Goal: Communication & Community: Share content

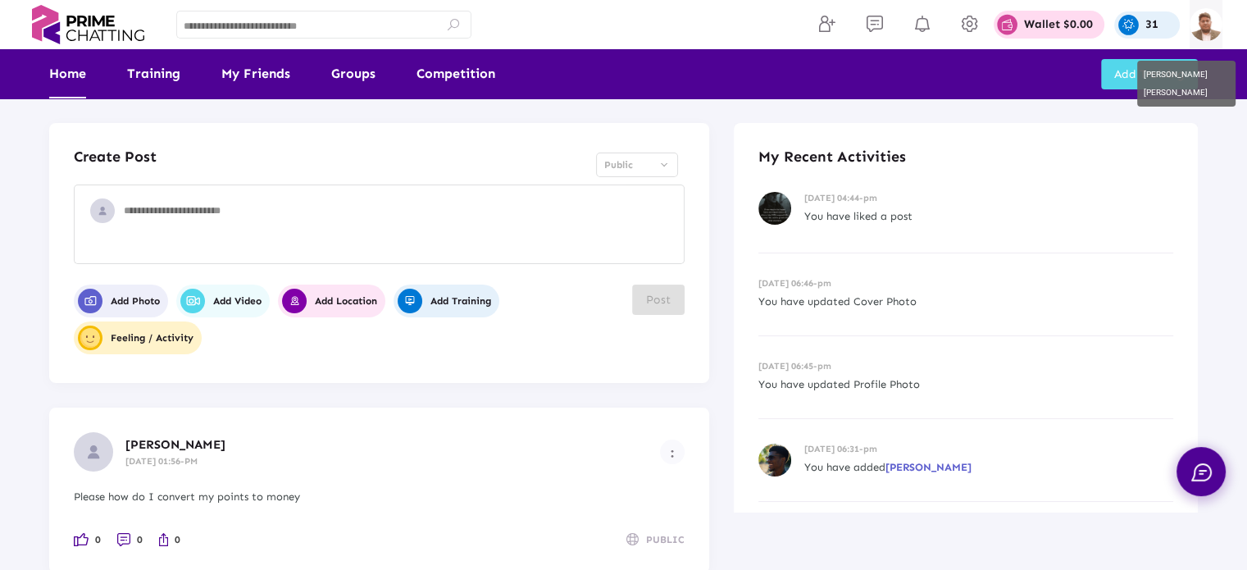
click at [1216, 30] on img at bounding box center [1206, 24] width 33 height 33
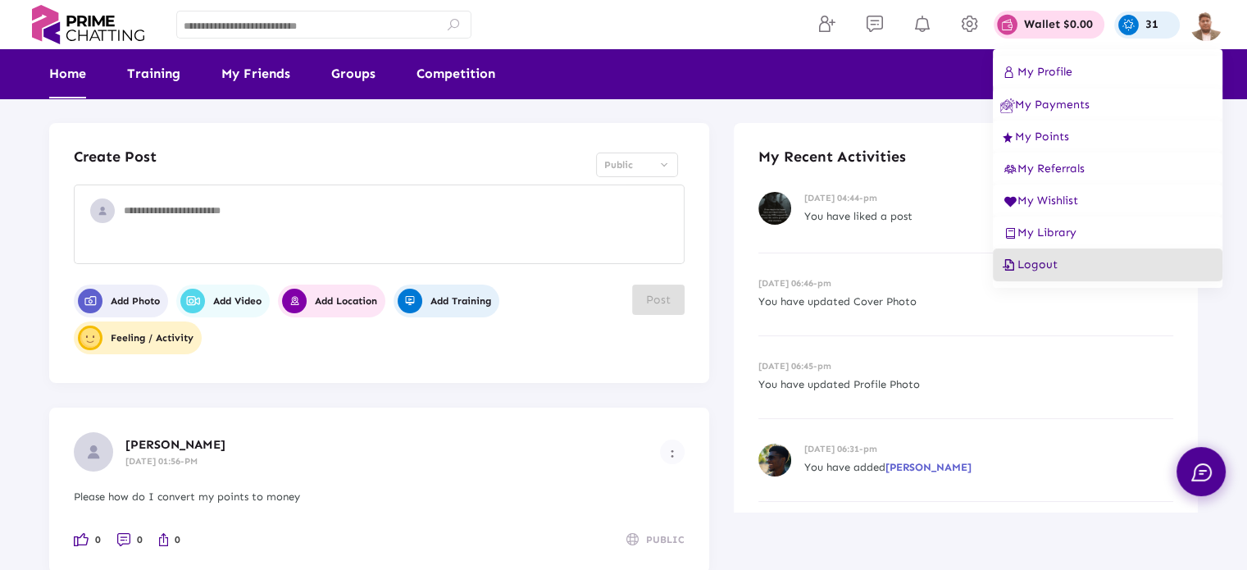
click at [1047, 271] on span "Logout" at bounding box center [1028, 264] width 57 height 14
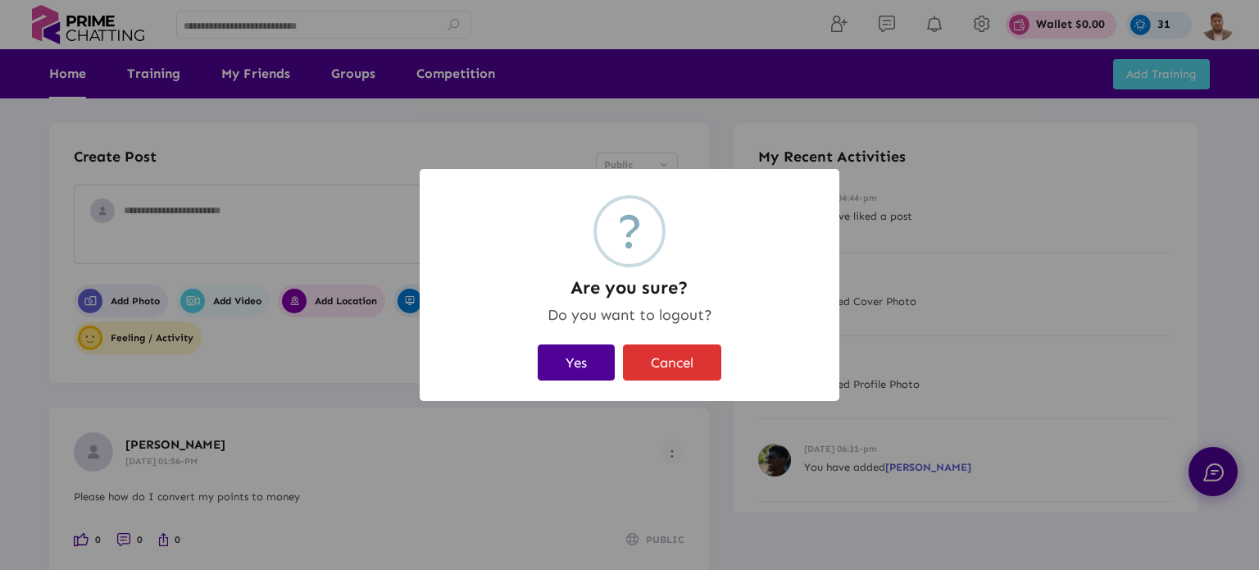
click at [567, 357] on button "Yes" at bounding box center [576, 361] width 77 height 35
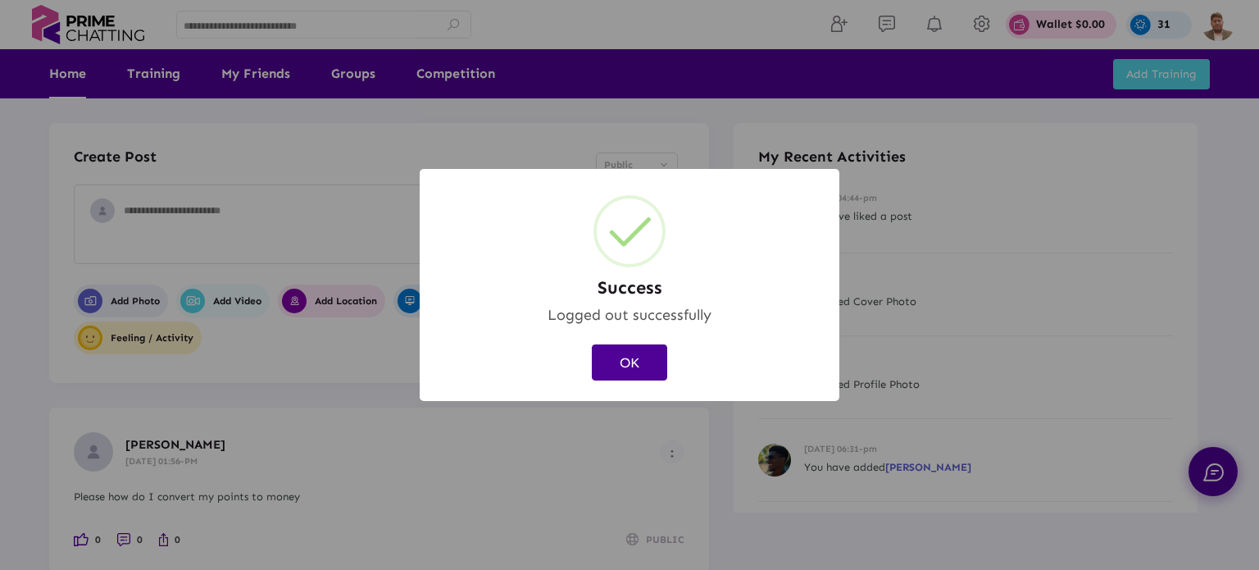
click at [629, 363] on button "OK" at bounding box center [629, 361] width 75 height 35
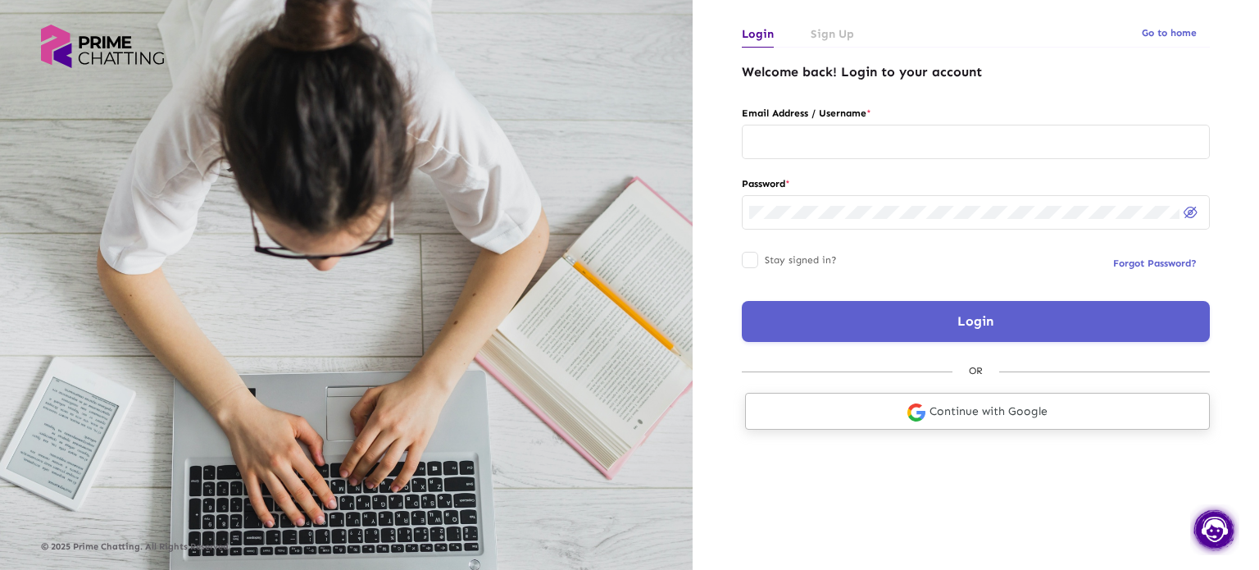
click at [916, 414] on img at bounding box center [917, 412] width 18 height 18
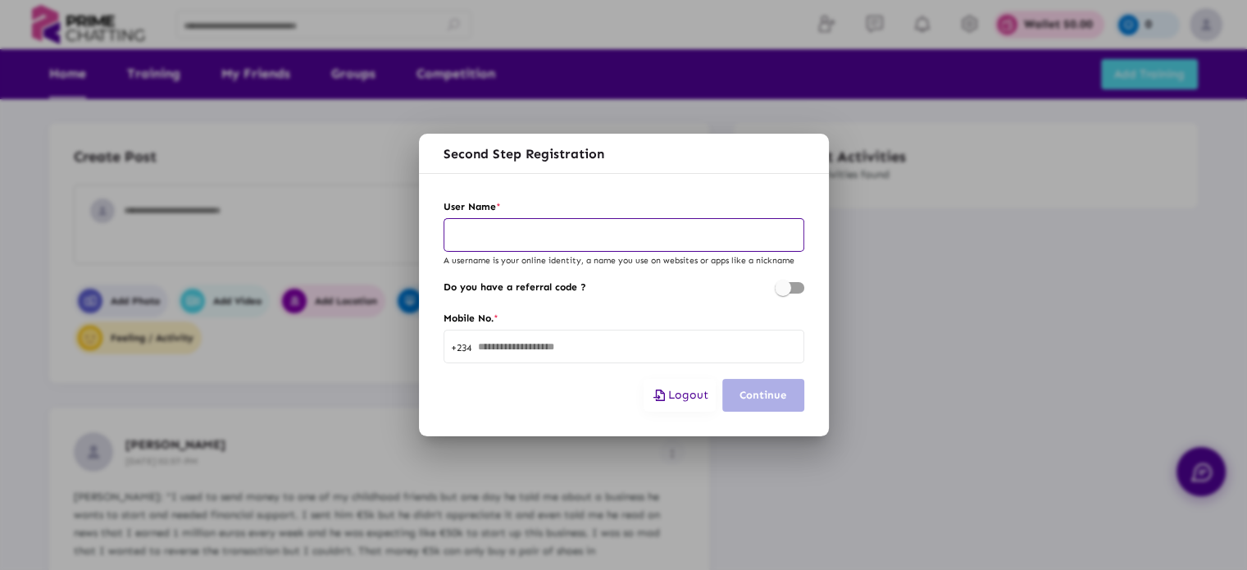
click at [690, 396] on span "Logout" at bounding box center [679, 395] width 57 height 14
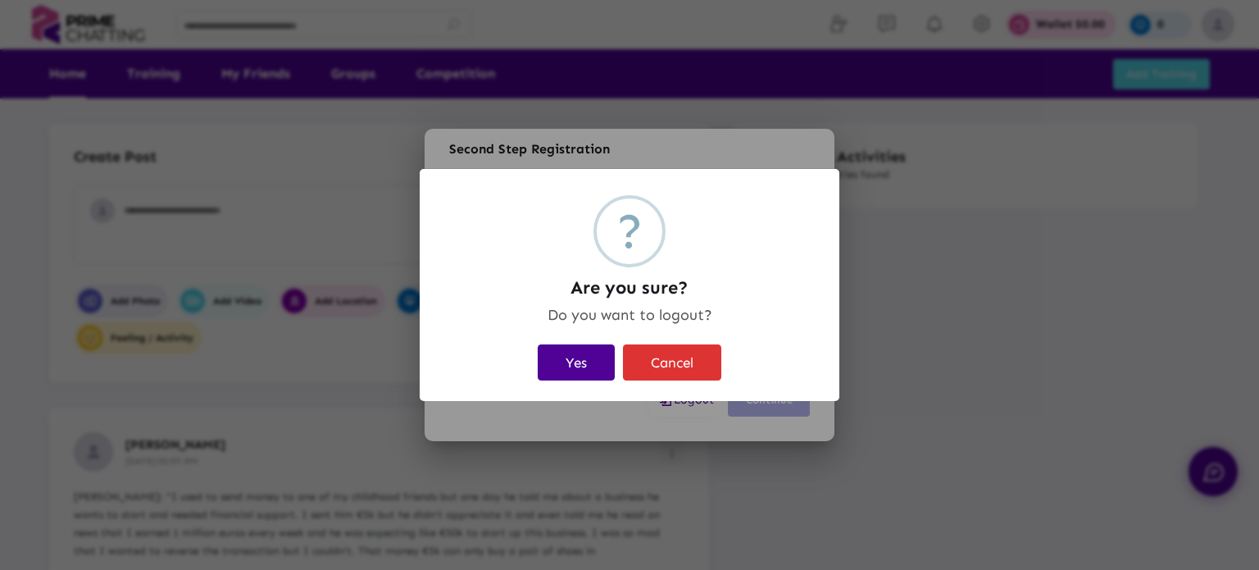
click at [574, 350] on button "Yes" at bounding box center [576, 361] width 77 height 35
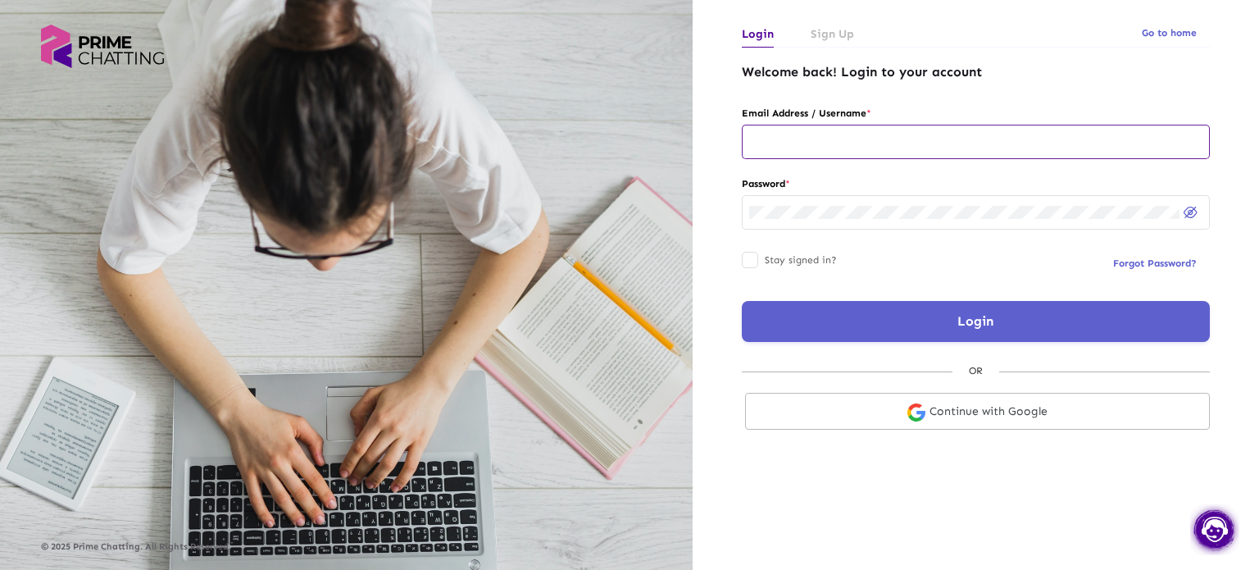
click at [876, 137] on input "text" at bounding box center [975, 141] width 453 height 13
type input "**********"
click at [921, 321] on button "Login" at bounding box center [976, 321] width 468 height 41
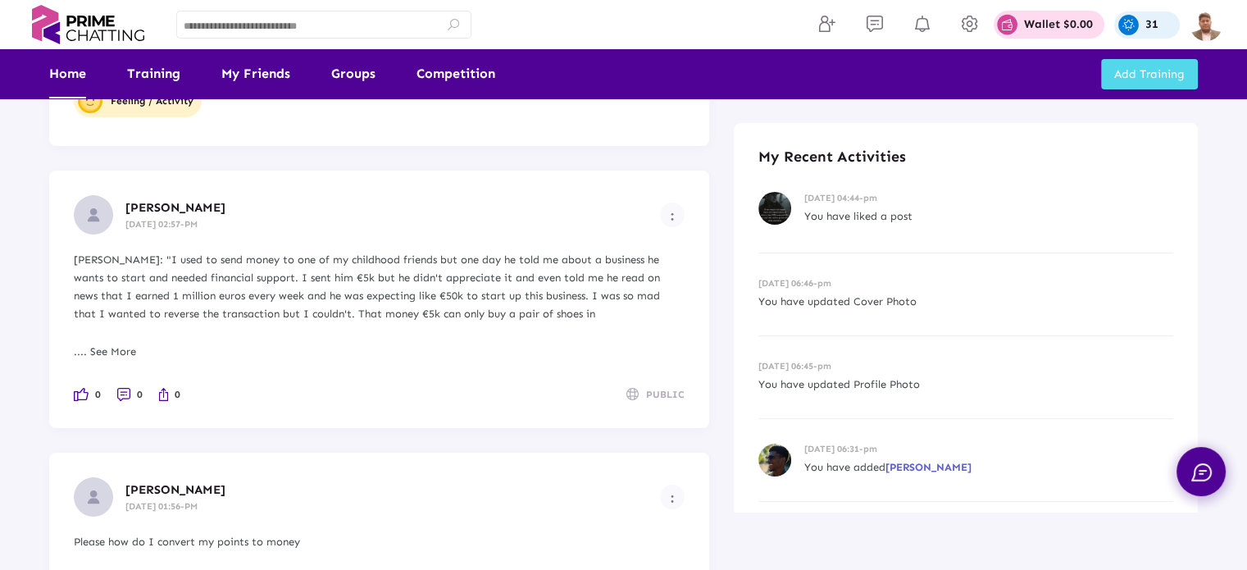
scroll to position [328, 0]
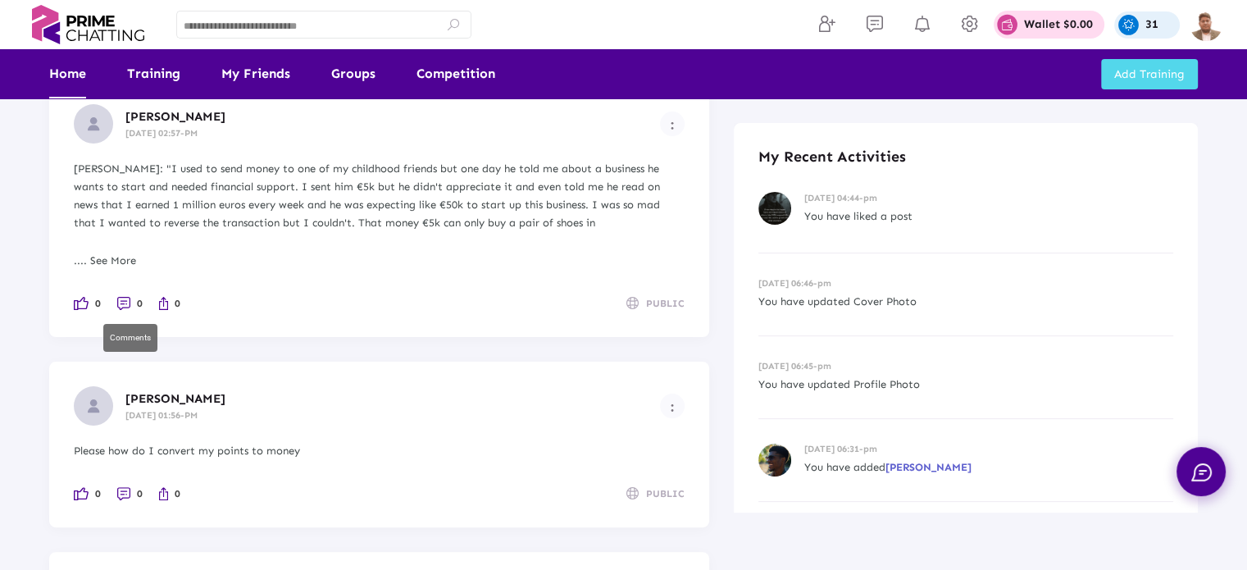
click at [121, 299] on li "0" at bounding box center [129, 303] width 25 height 18
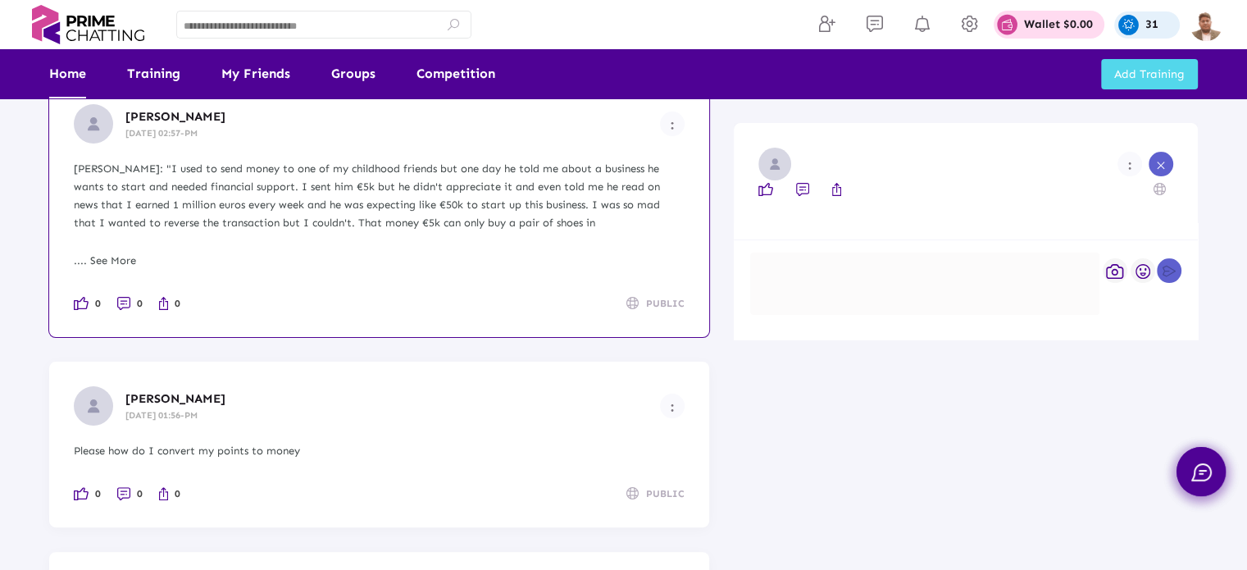
click at [895, 277] on div at bounding box center [924, 283] width 349 height 62
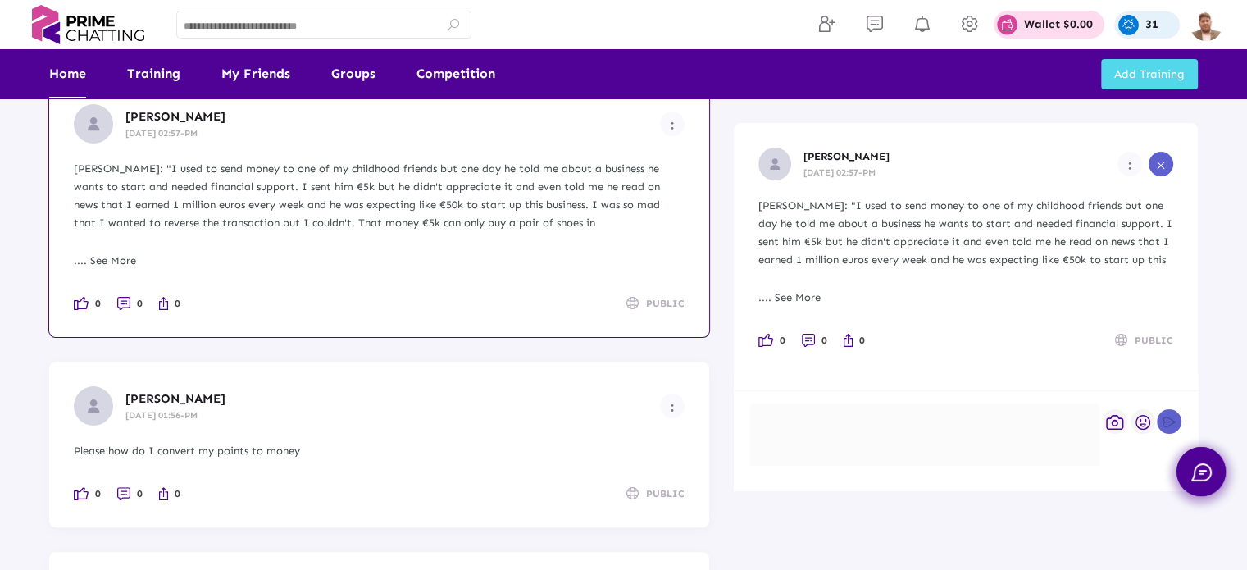
click at [879, 430] on div at bounding box center [924, 434] width 349 height 62
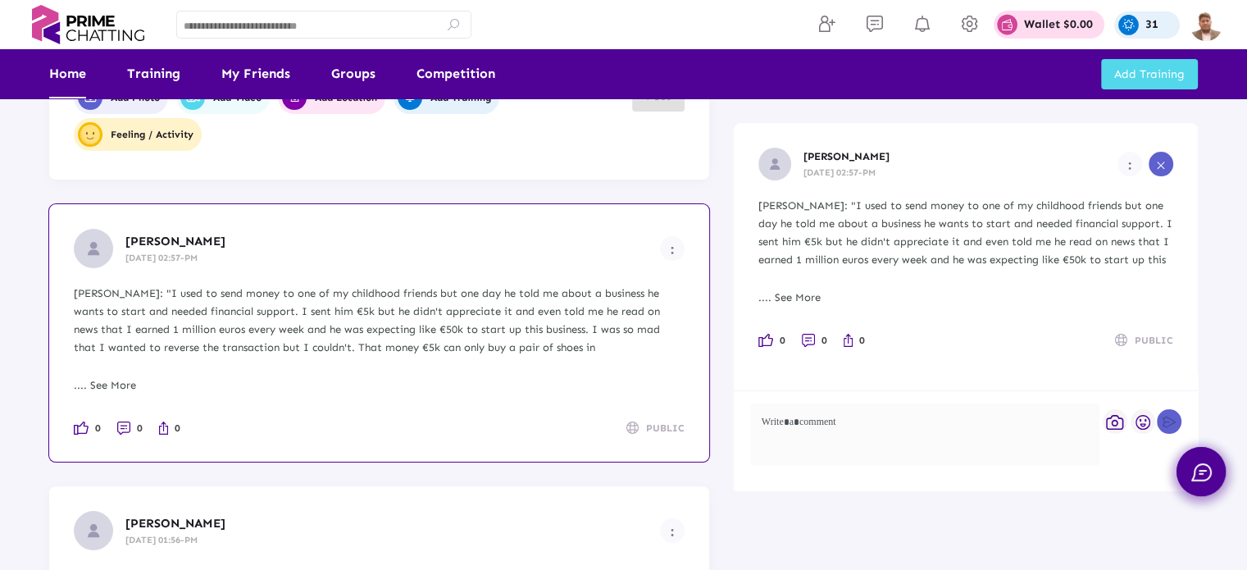
scroll to position [0, 0]
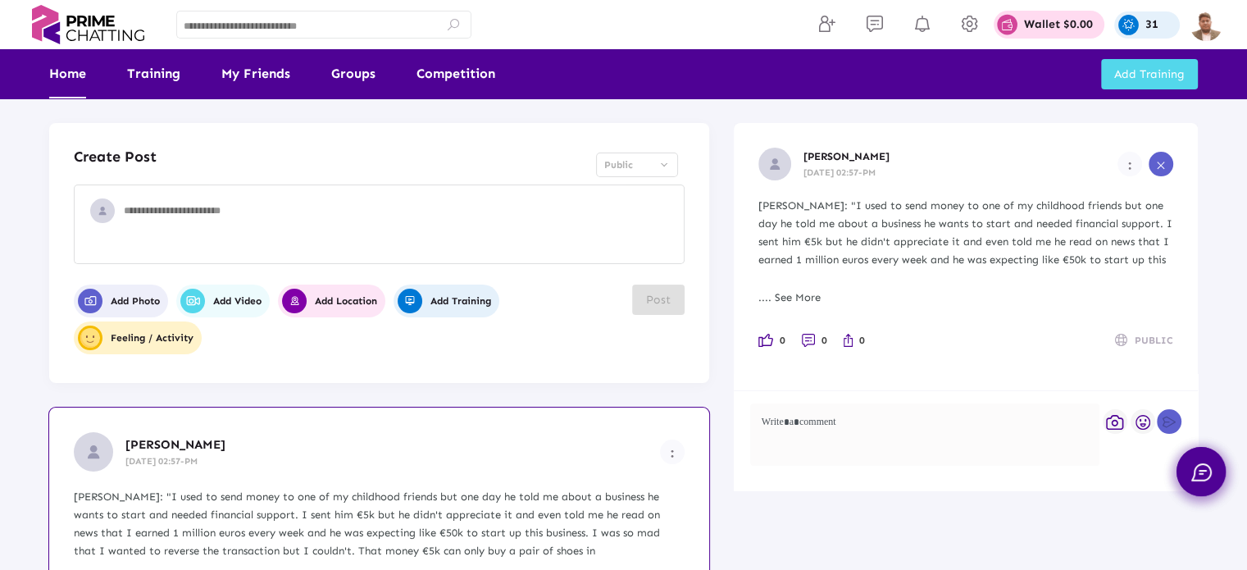
click at [342, 220] on textarea at bounding box center [400, 228] width 553 height 49
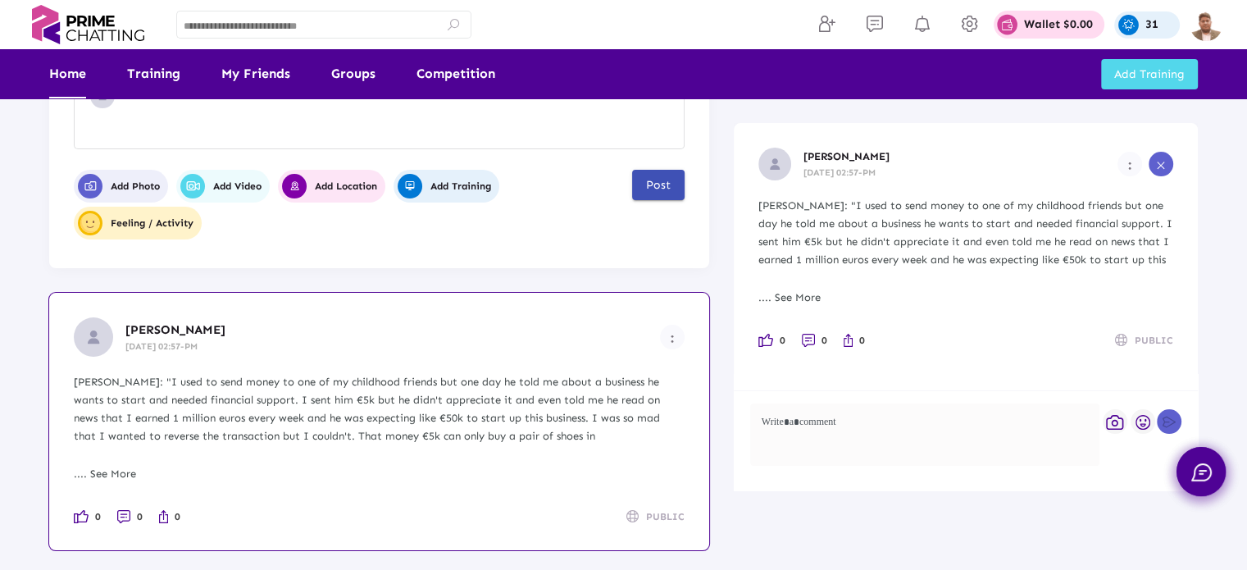
scroll to position [246, 0]
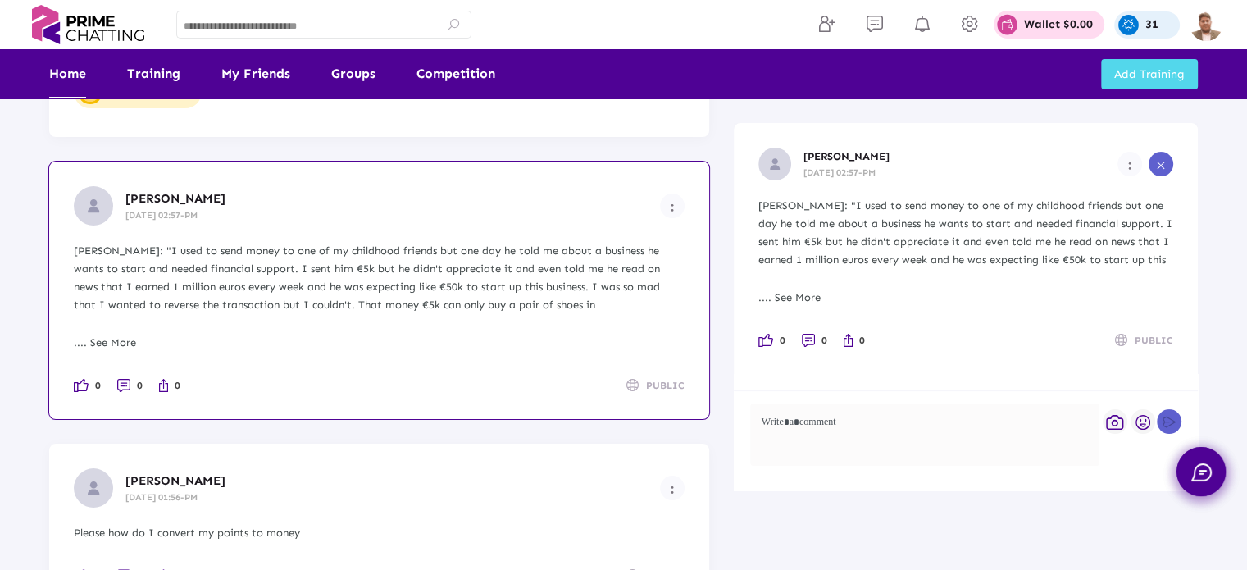
type textarea "**********"
click at [111, 339] on link ".... See More" at bounding box center [105, 342] width 62 height 12
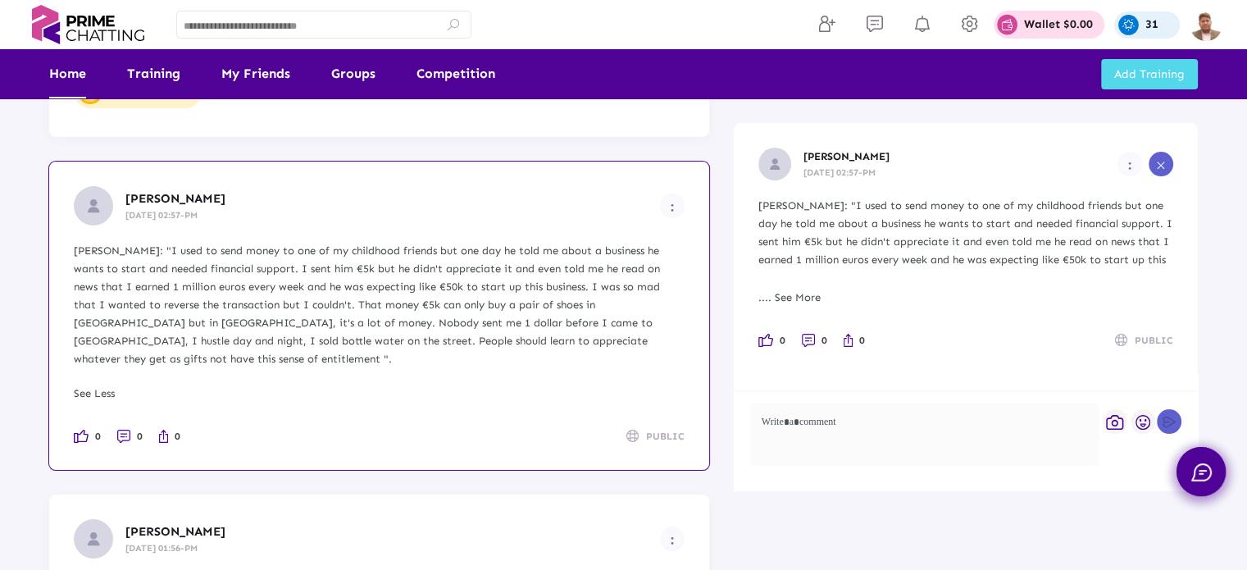
drag, startPoint x: 666, startPoint y: 338, endPoint x: 75, endPoint y: 248, distance: 597.8
click at [75, 248] on div "[PERSON_NAME]: "I used to send money to one of my childhood friends but one day…" at bounding box center [379, 305] width 611 height 126
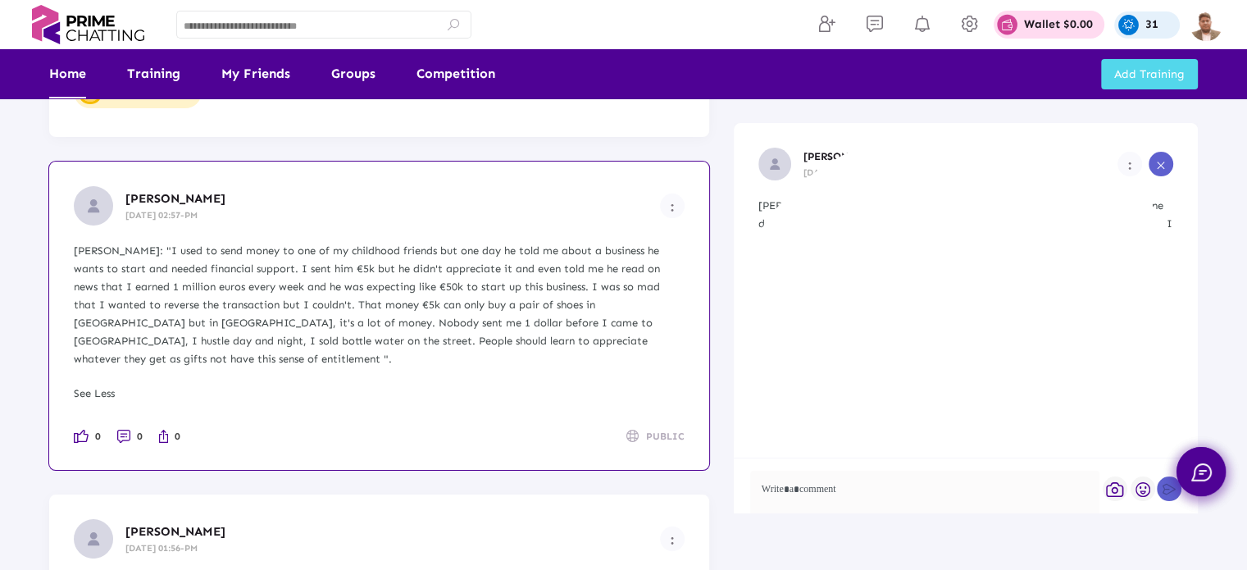
copy div "Victor Osimhen: "I used to send money to one of my childhood friends but one da…"
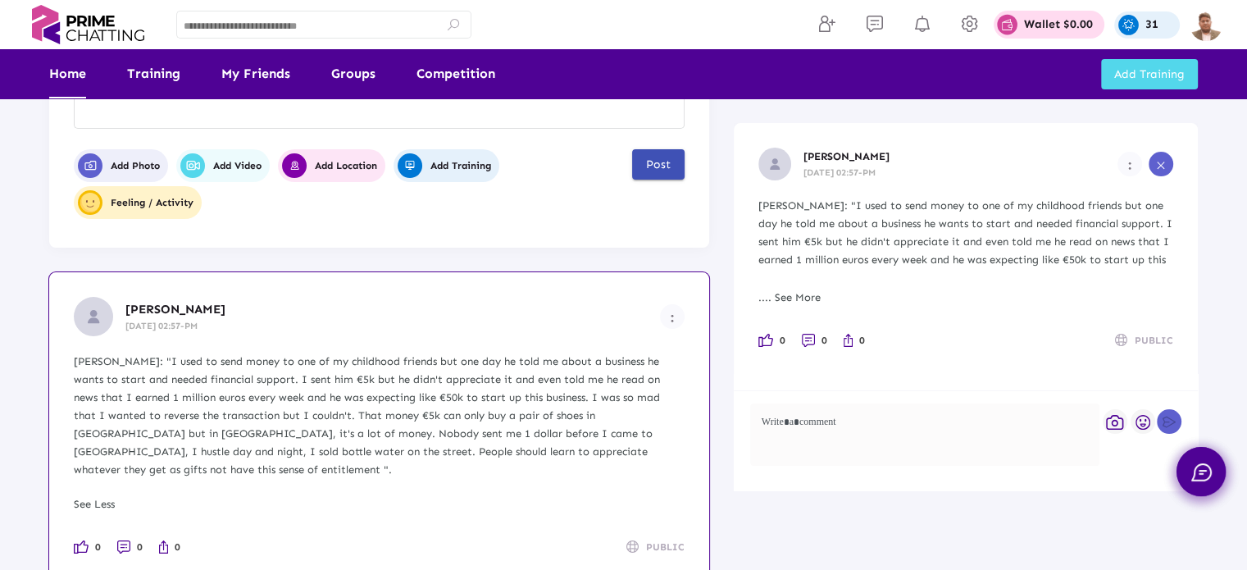
scroll to position [0, 0]
